Goal: Obtain resource: Obtain resource

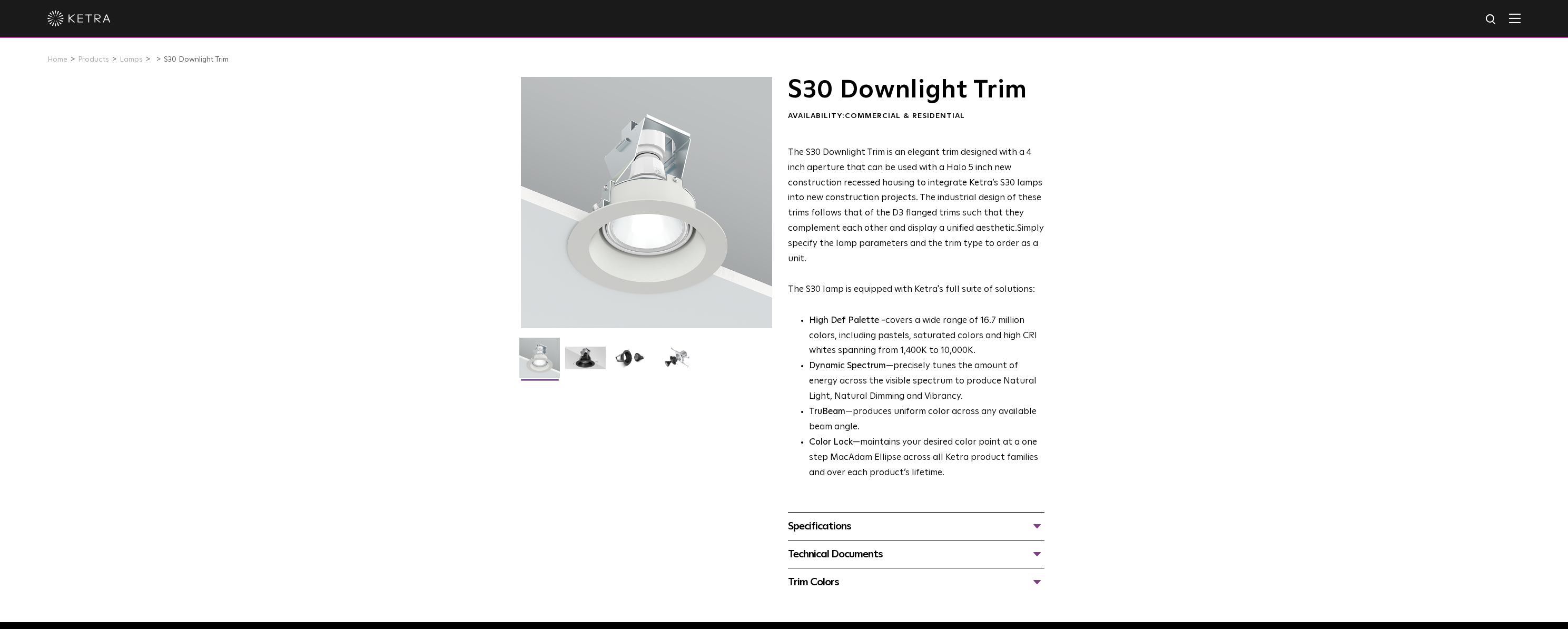
click at [820, 557] on div "Technical Documents" at bounding box center [915, 554] width 257 height 17
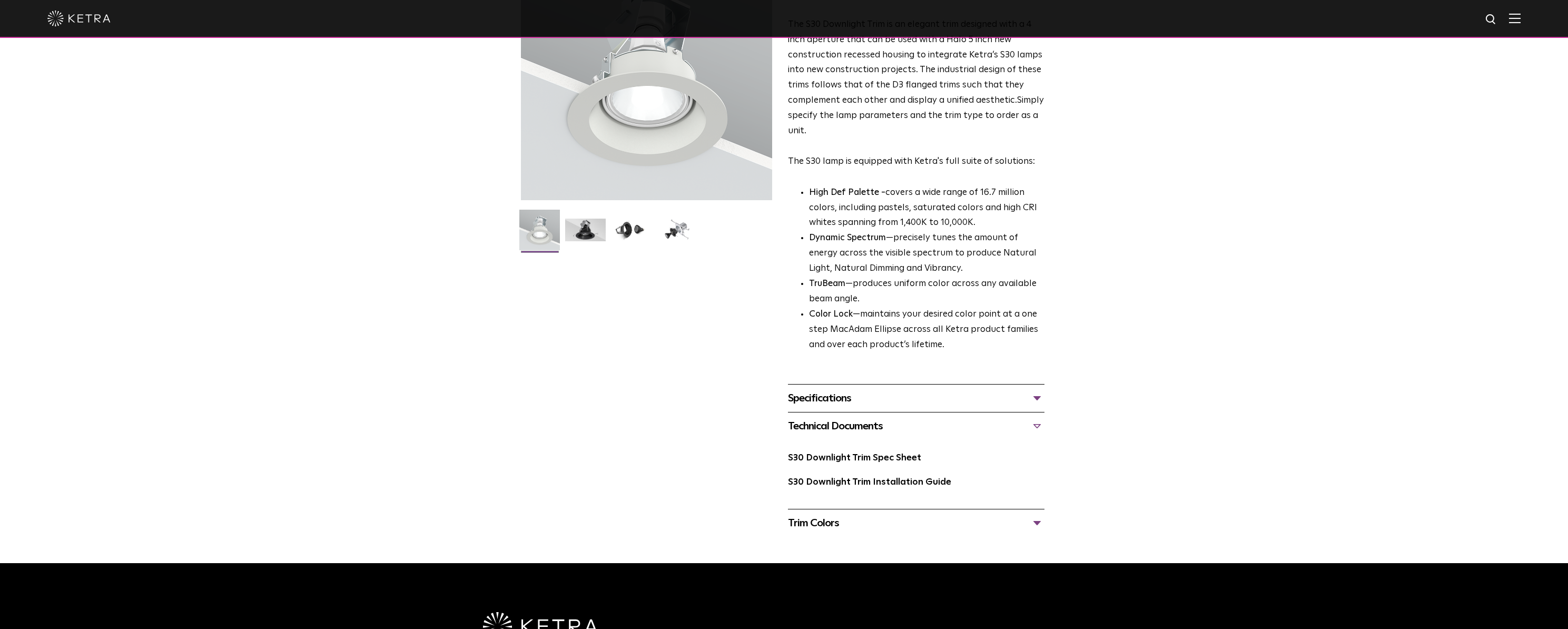
scroll to position [158, 0]
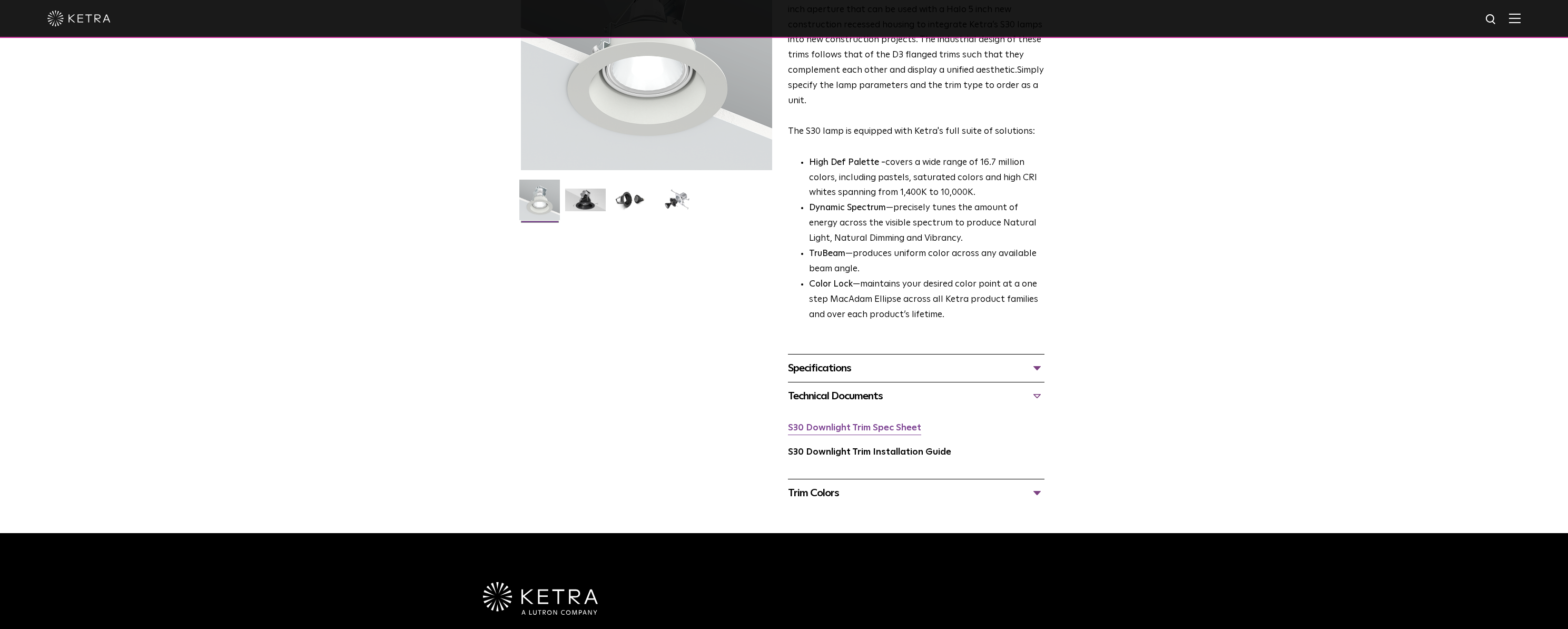
click at [844, 431] on link "S30 Downlight Trim Spec Sheet" at bounding box center [854, 428] width 133 height 9
click at [825, 495] on div "Trim Colors" at bounding box center [915, 492] width 257 height 17
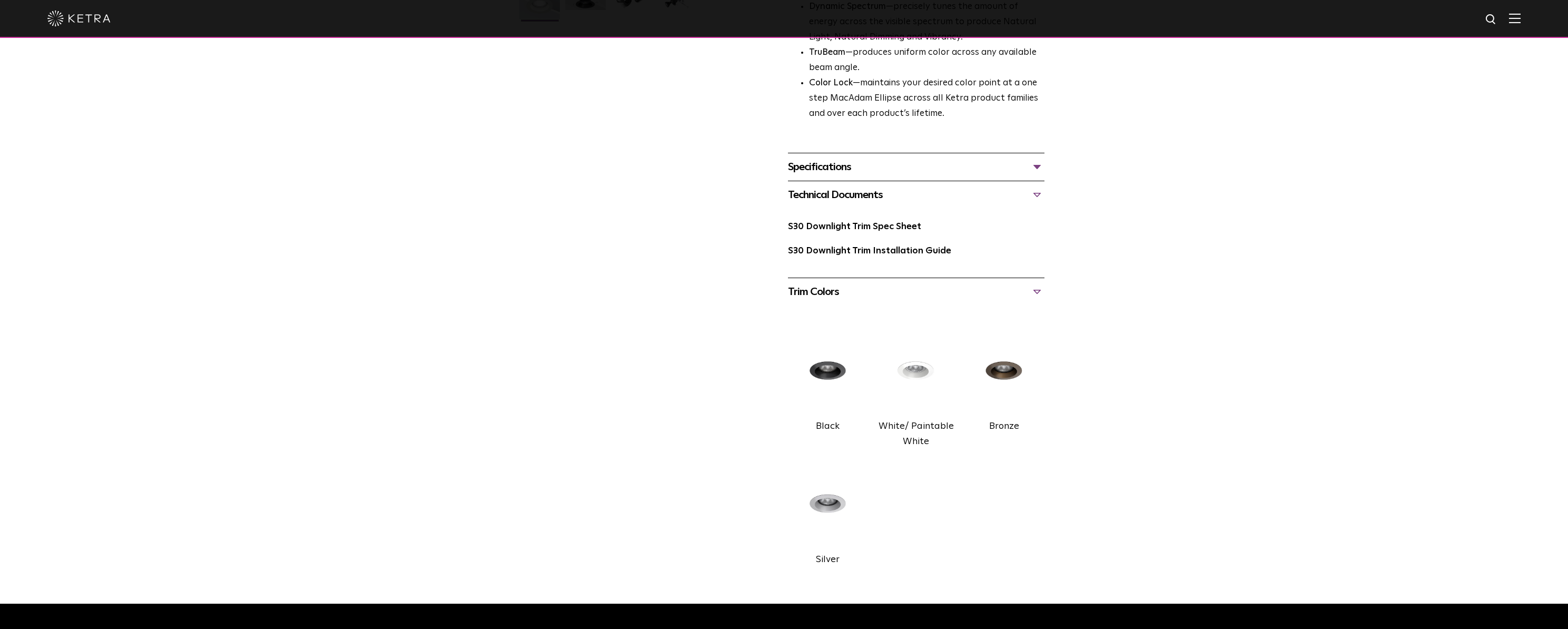
scroll to position [369, 0]
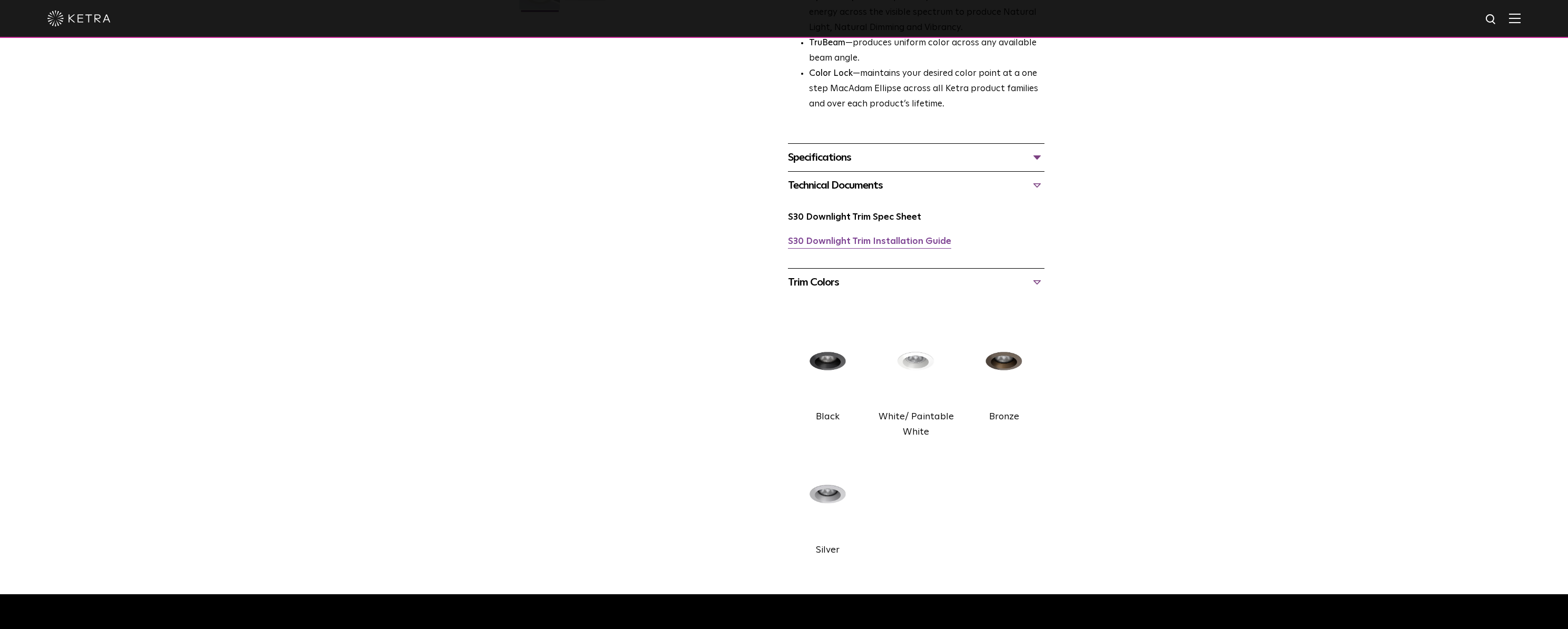
click at [847, 245] on link "S30 Downlight Trim Installation Guide" at bounding box center [869, 242] width 163 height 9
click at [848, 161] on div "Specifications" at bounding box center [915, 157] width 257 height 17
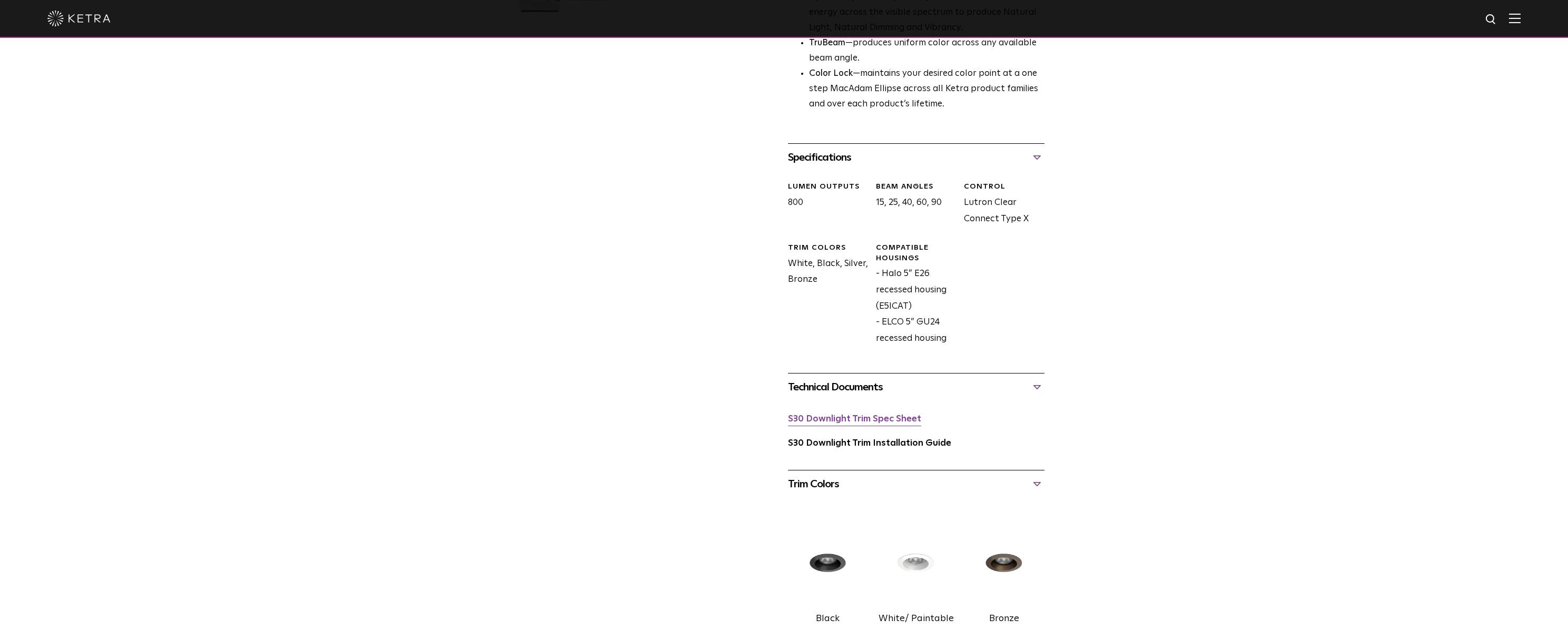
click at [840, 422] on link "S30 Downlight Trim Spec Sheet" at bounding box center [854, 419] width 133 height 9
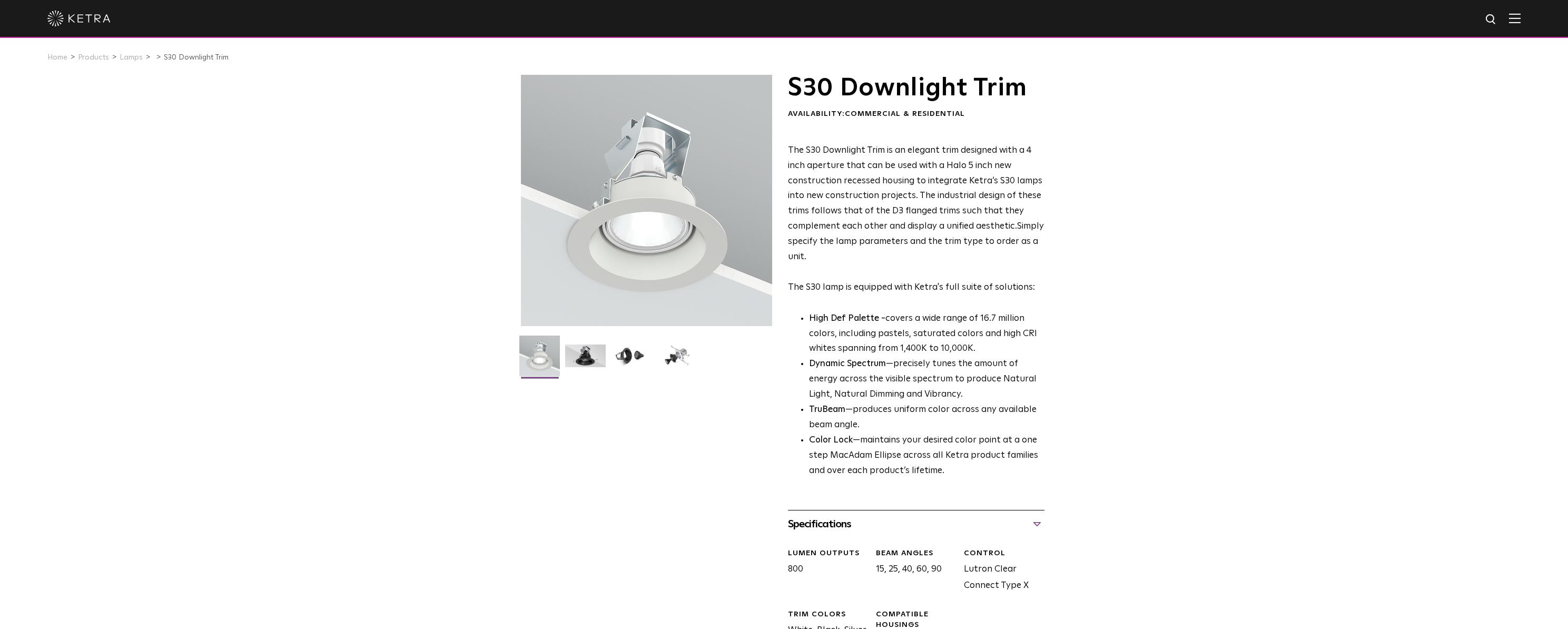
scroll to position [0, 0]
click at [99, 58] on link "Products" at bounding box center [93, 59] width 31 height 7
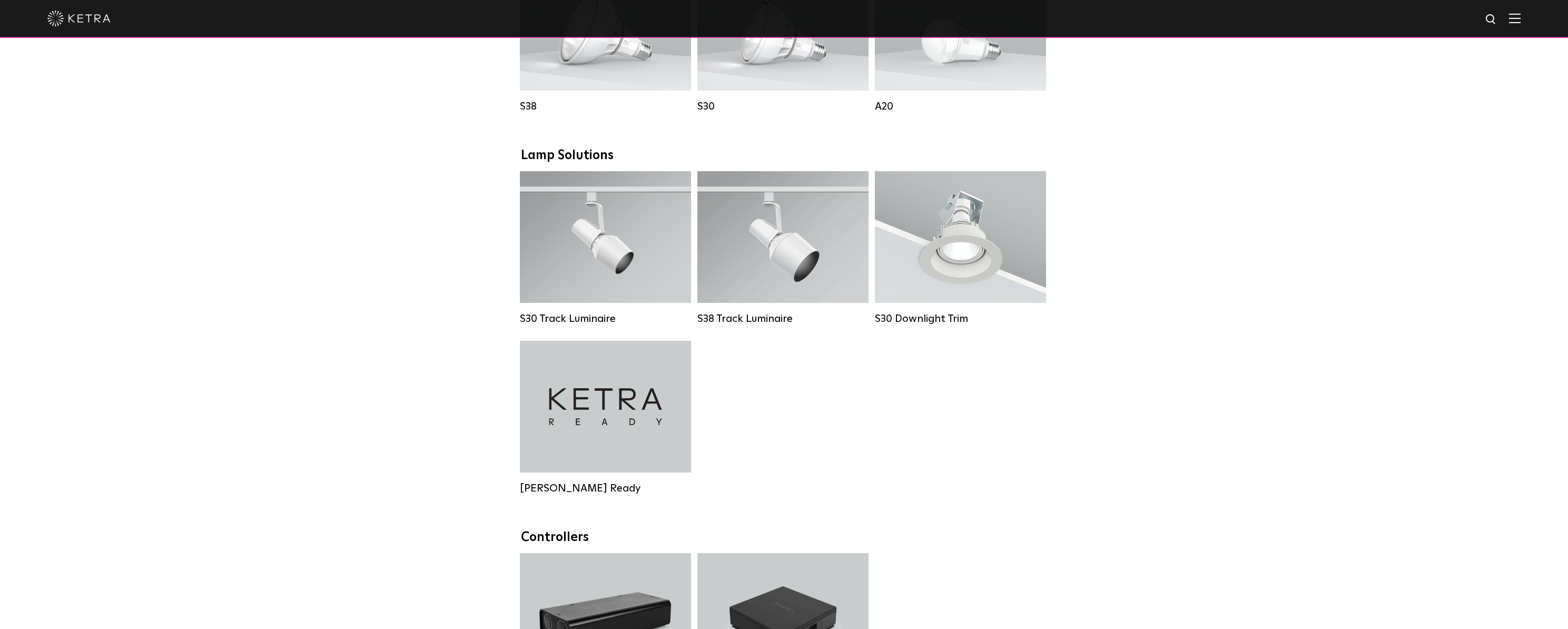
scroll to position [895, 0]
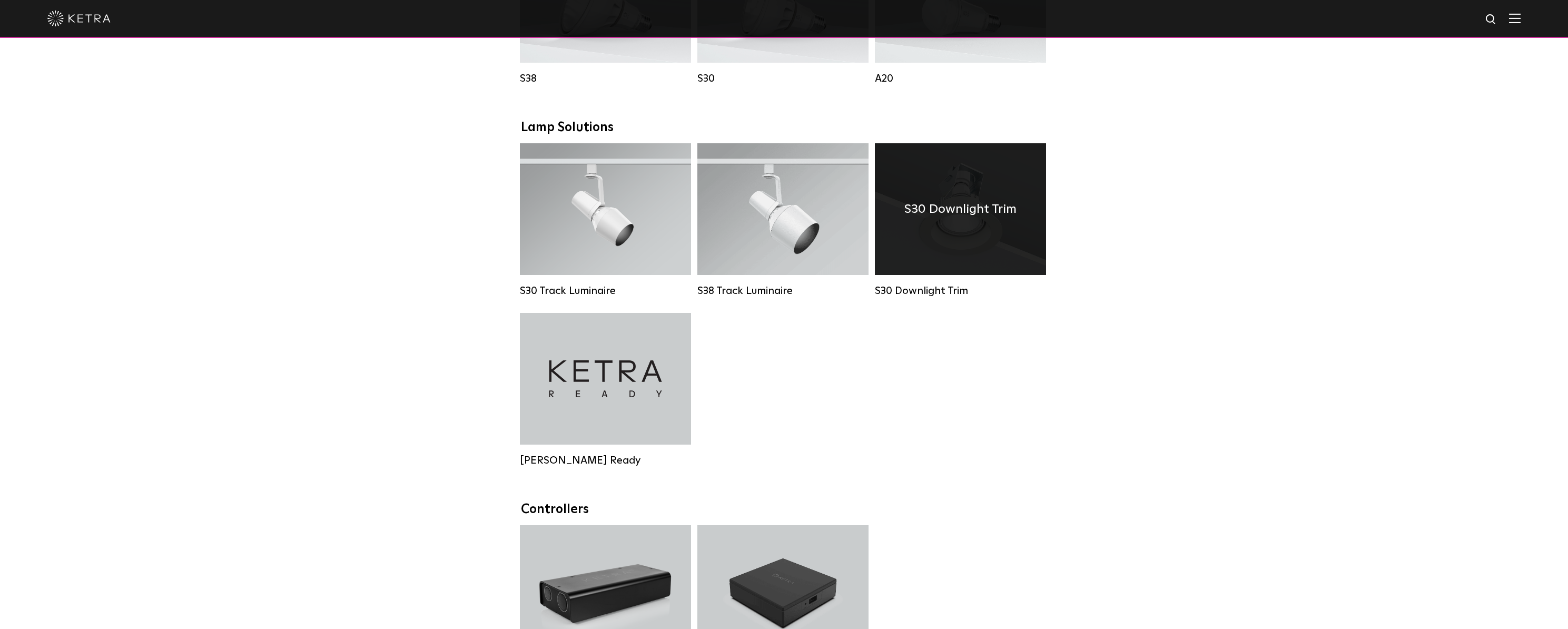
click at [960, 262] on div "S30 Downlight Trim" at bounding box center [960, 208] width 171 height 131
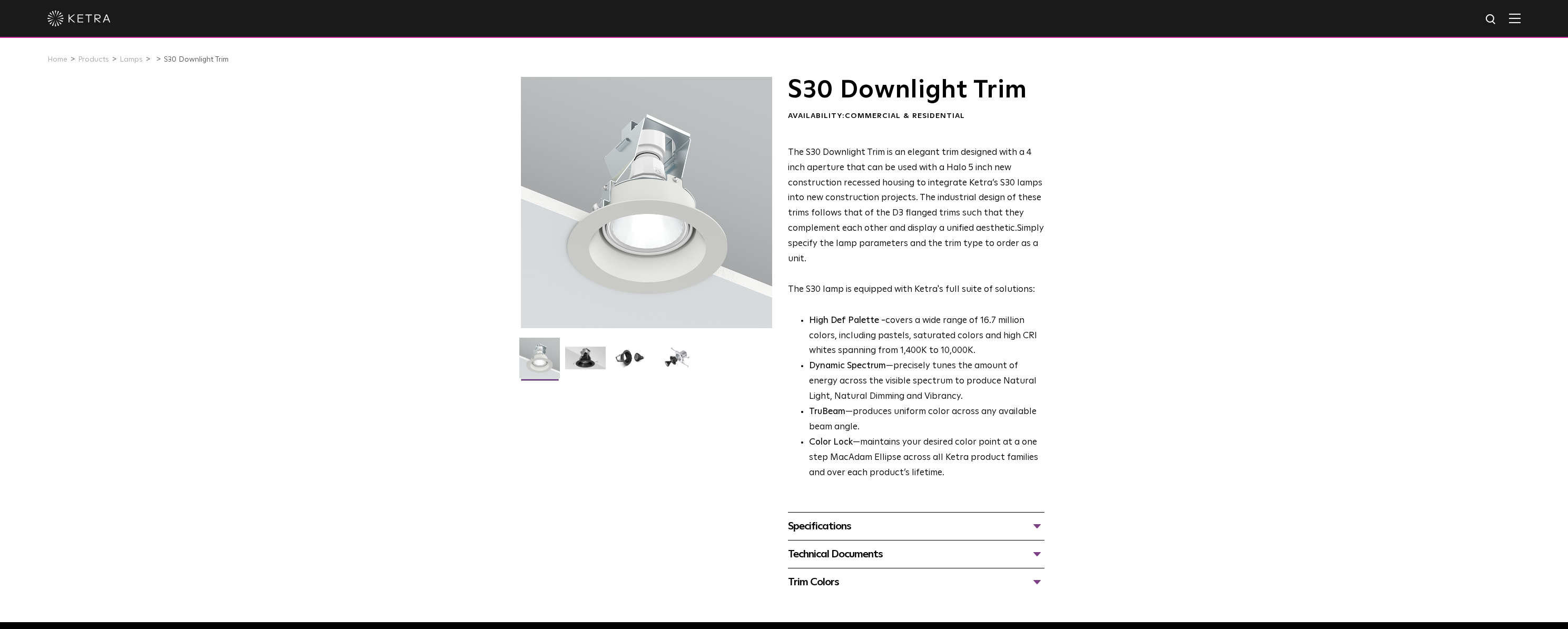
click at [810, 528] on div "Specifications" at bounding box center [915, 526] width 257 height 17
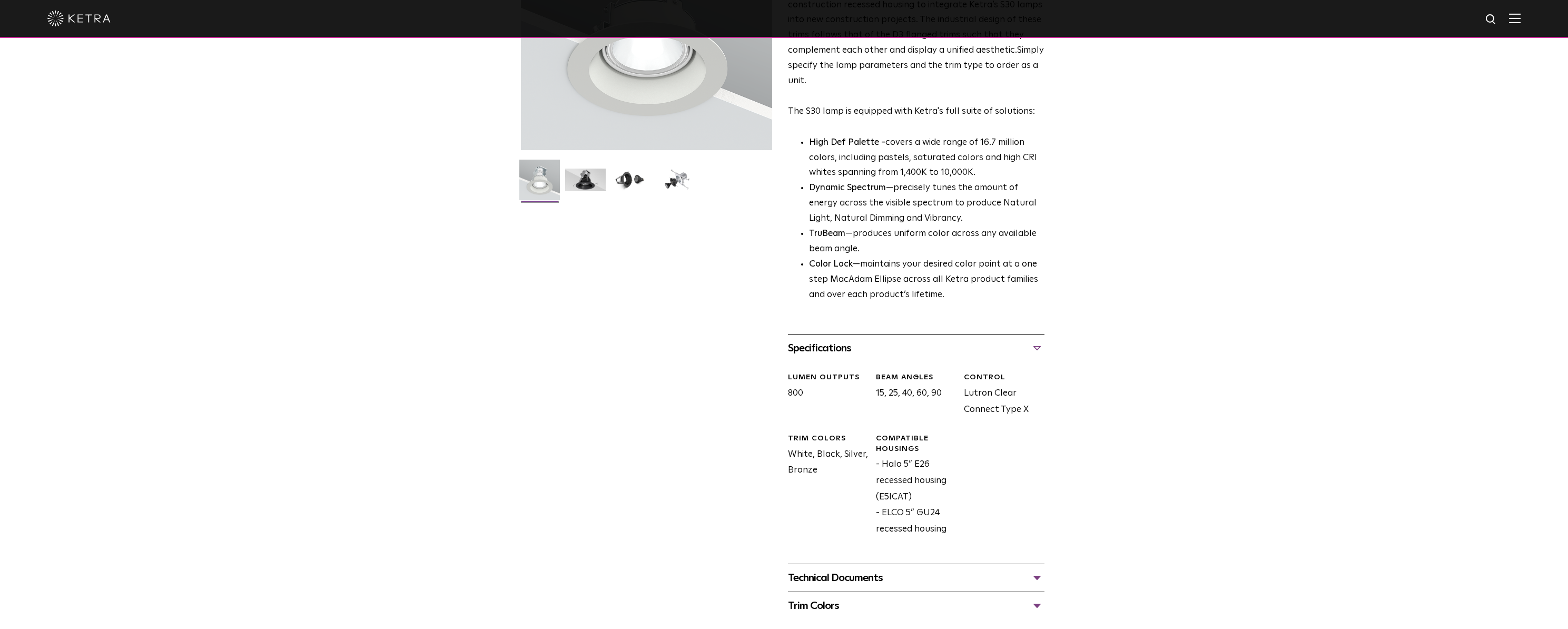
scroll to position [211, 0]
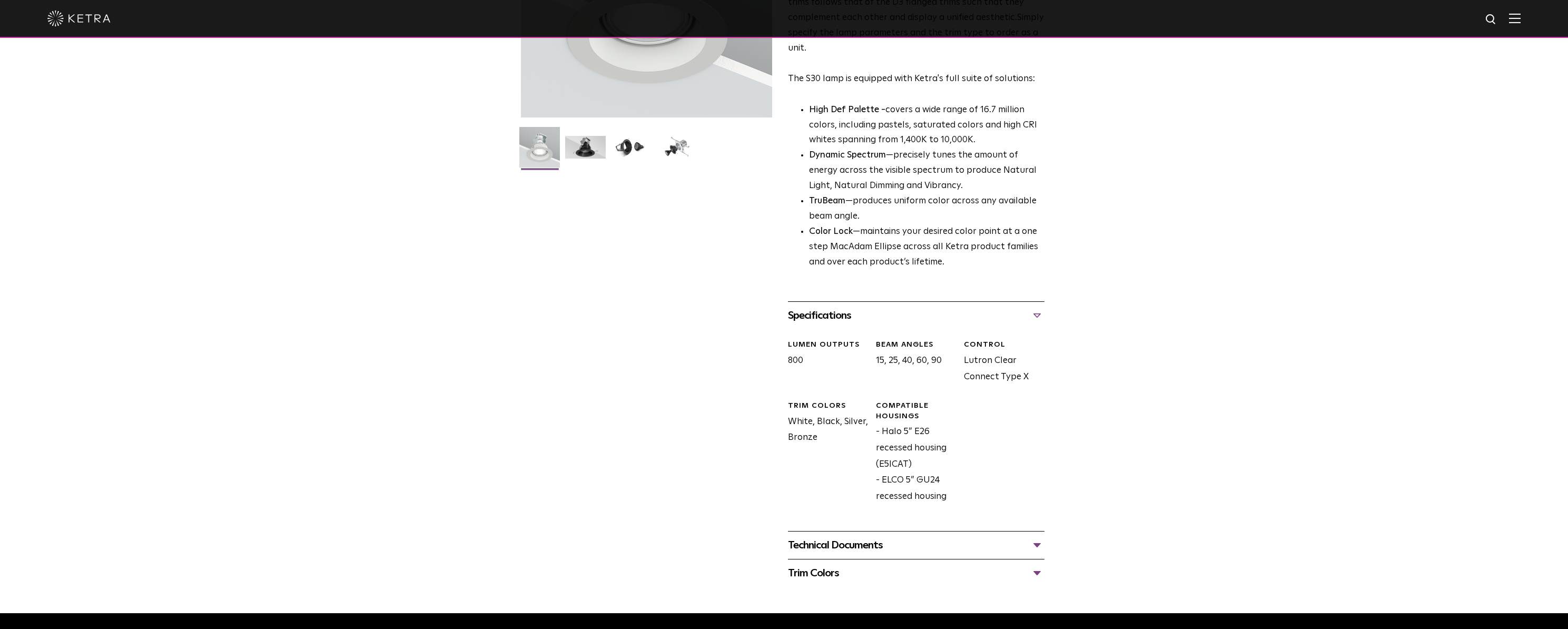
click at [834, 552] on div "Technical Documents" at bounding box center [915, 544] width 257 height 17
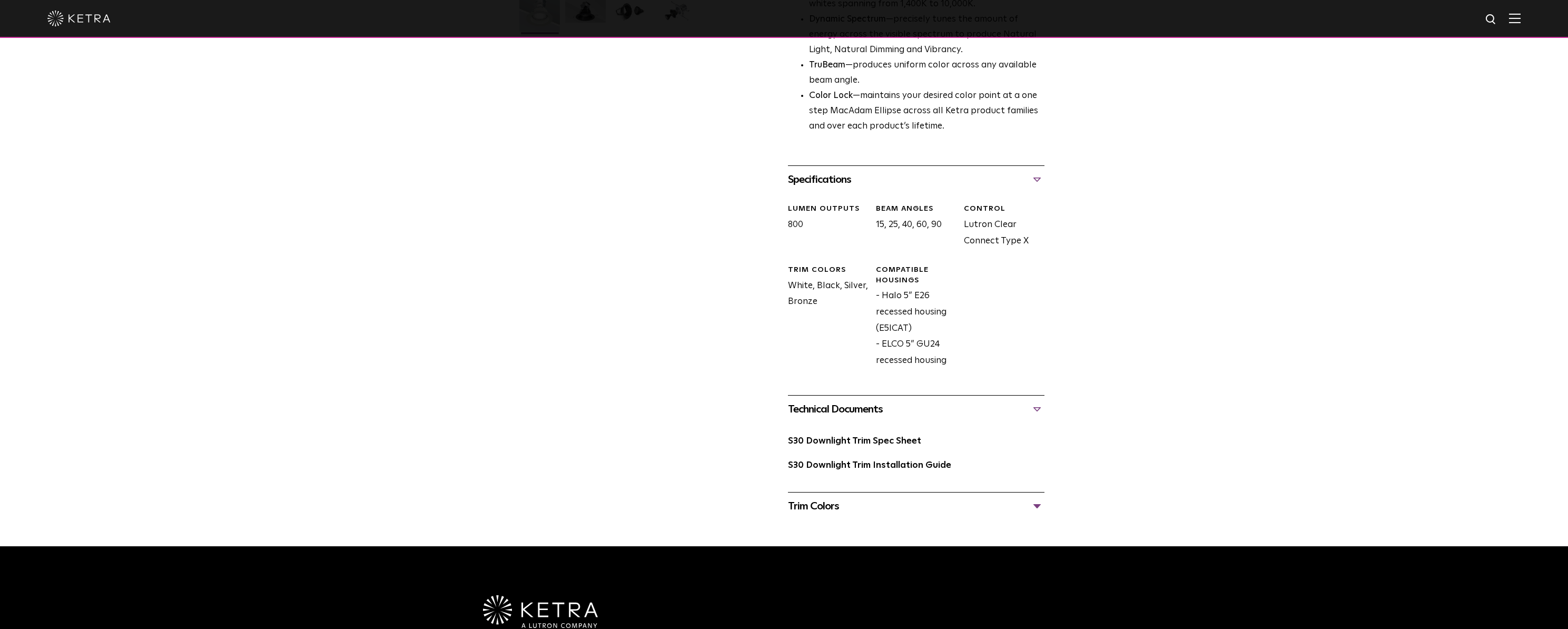
scroll to position [369, 0]
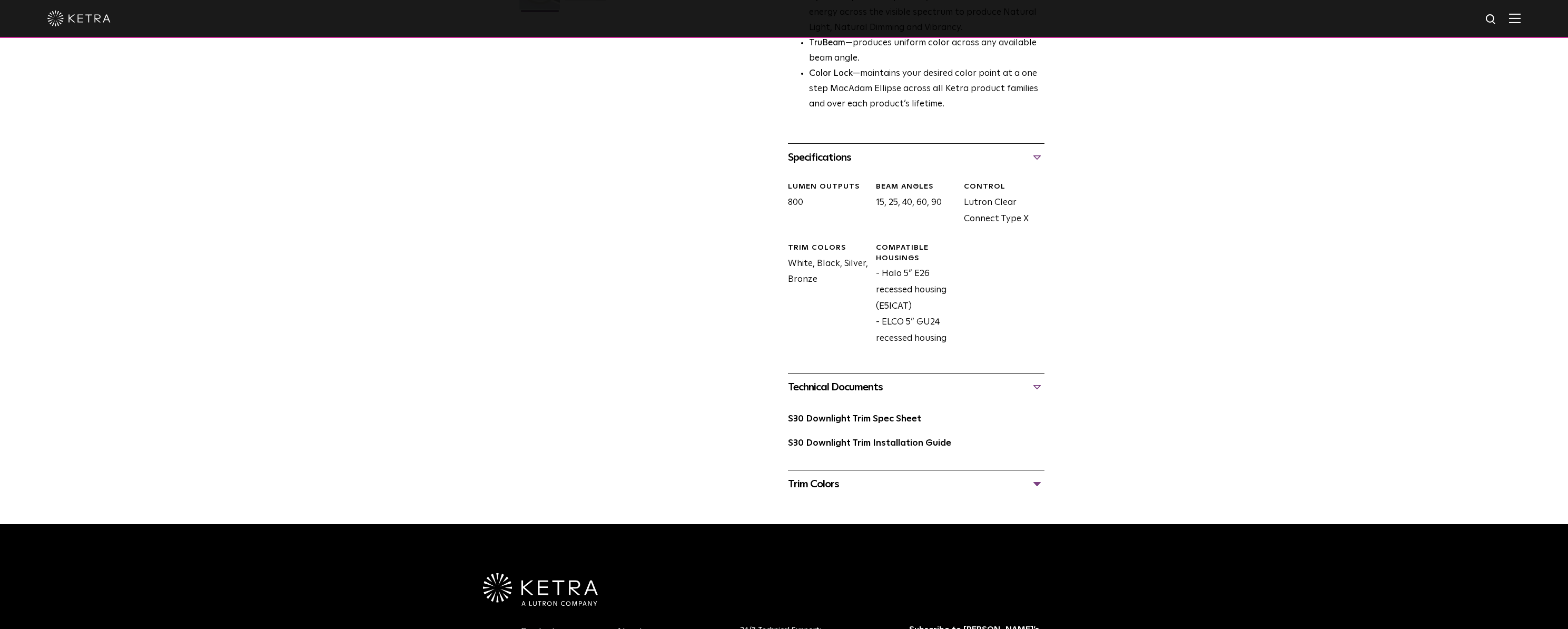
click at [817, 486] on div "Trim Colors" at bounding box center [915, 483] width 257 height 17
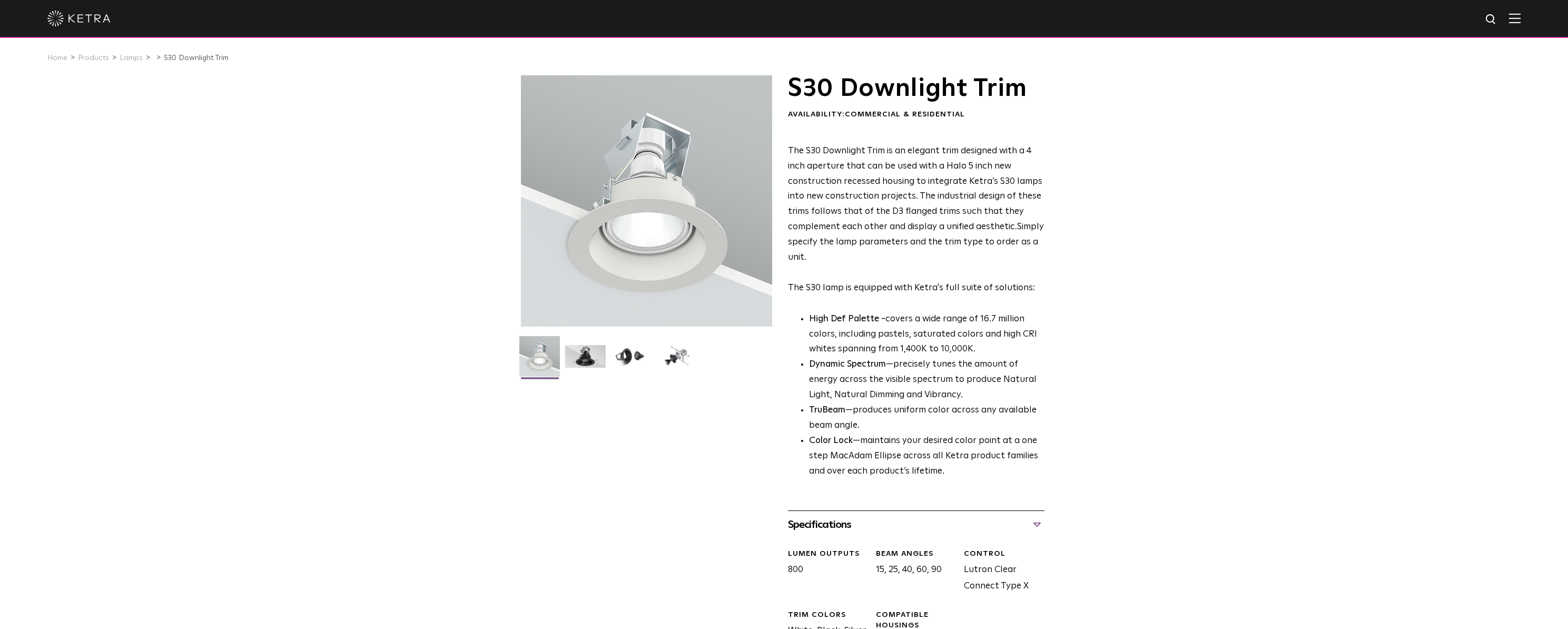
scroll to position [0, 0]
click at [197, 64] on link "S30 Downlight Trim" at bounding box center [196, 59] width 64 height 7
click at [880, 86] on h1 "S30 Downlight Trim" at bounding box center [915, 90] width 257 height 26
click at [884, 103] on h1 "S30 Downlight Trim" at bounding box center [915, 90] width 257 height 26
click at [594, 221] on div at bounding box center [646, 202] width 251 height 251
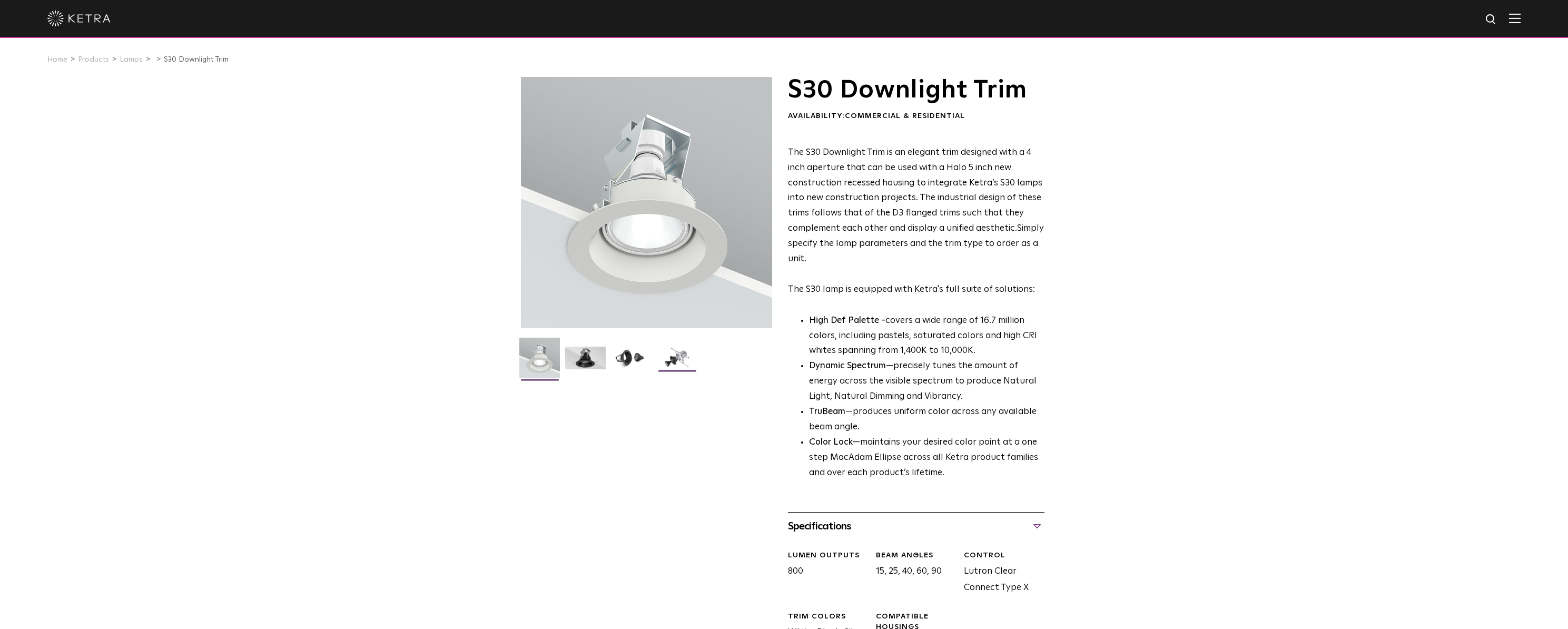
click at [678, 361] on img at bounding box center [677, 362] width 41 height 31
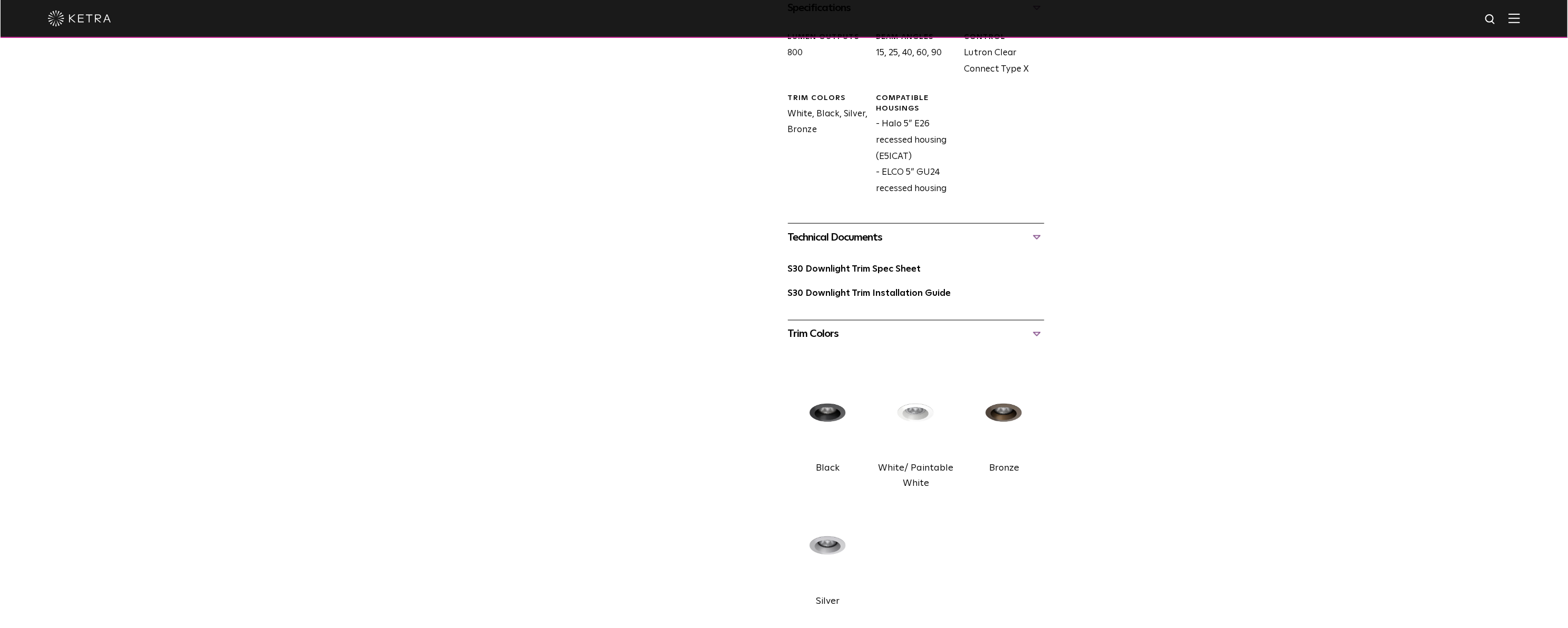
scroll to position [579, 0]
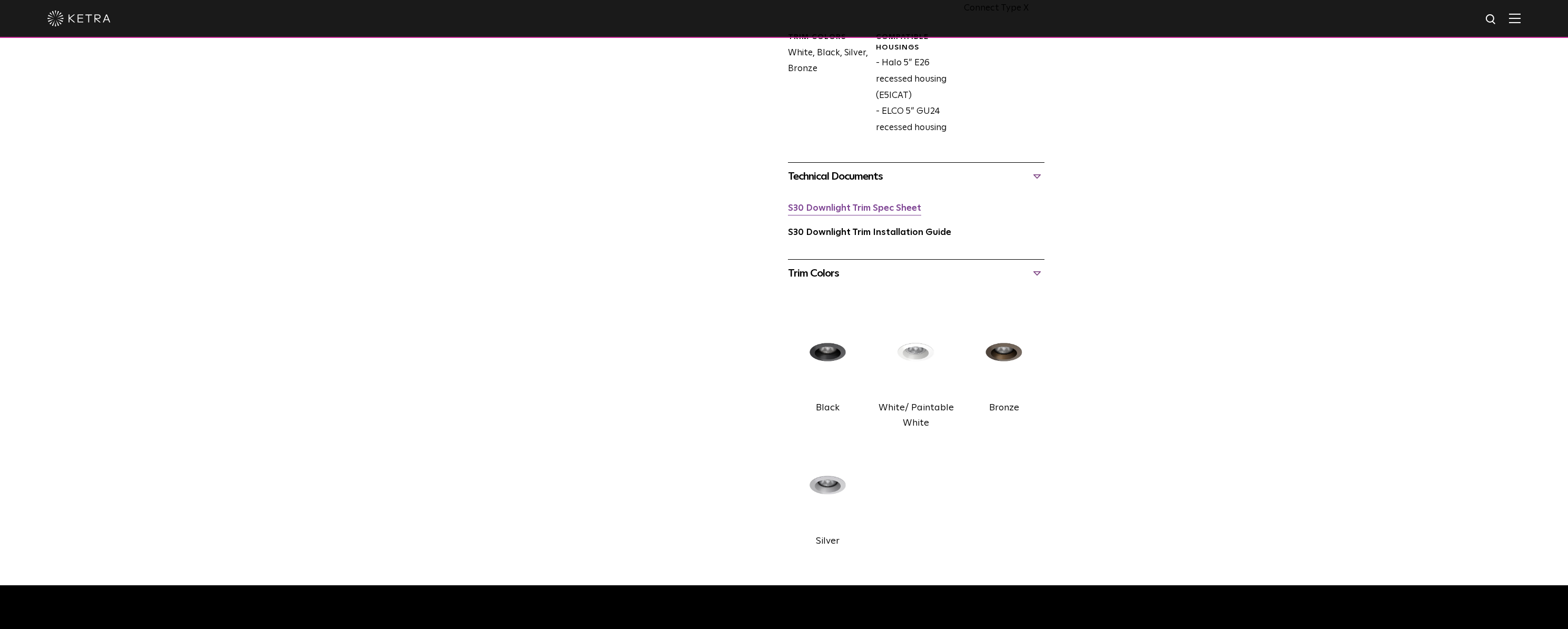
click at [845, 211] on link "S30 Downlight Trim Spec Sheet" at bounding box center [854, 208] width 133 height 9
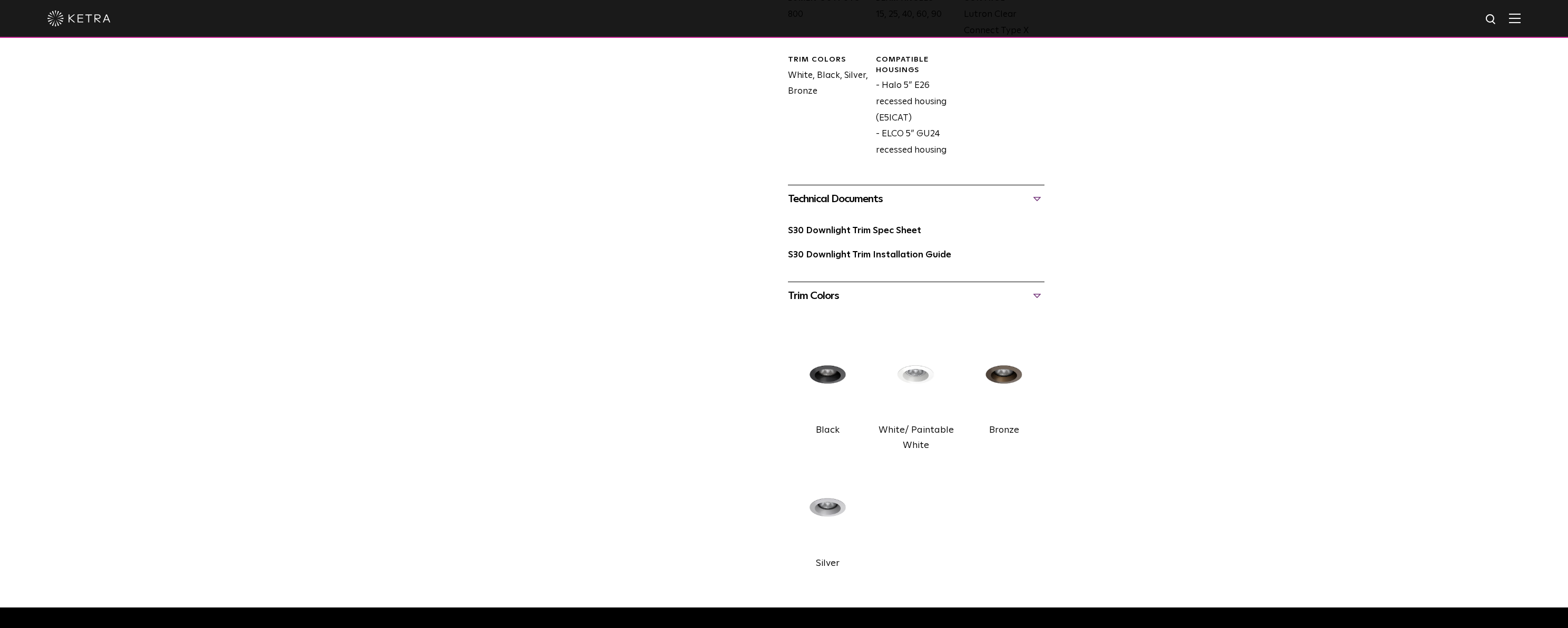
scroll to position [527, 0]
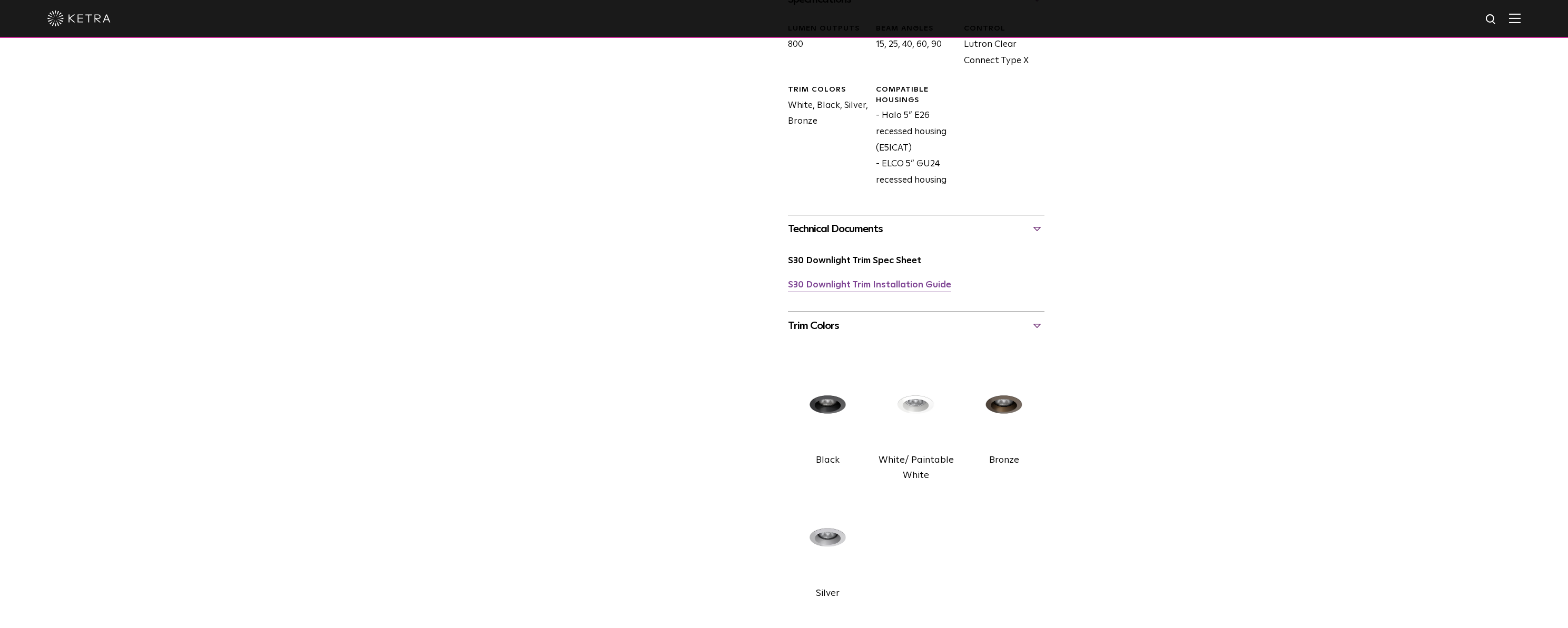
click at [852, 289] on link "S30 Downlight Trim Installation Guide" at bounding box center [869, 285] width 163 height 9
